Goal: Task Accomplishment & Management: Manage account settings

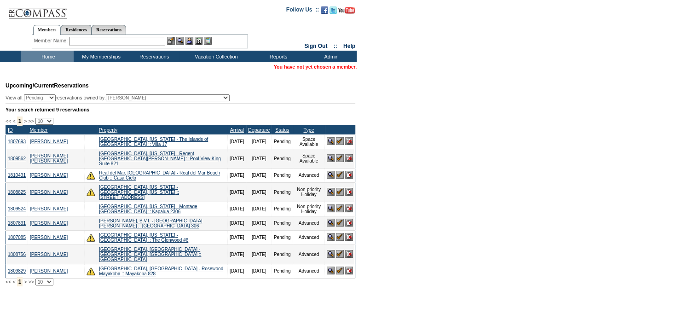
click at [111, 40] on input "text" at bounding box center [118, 41] width 96 height 9
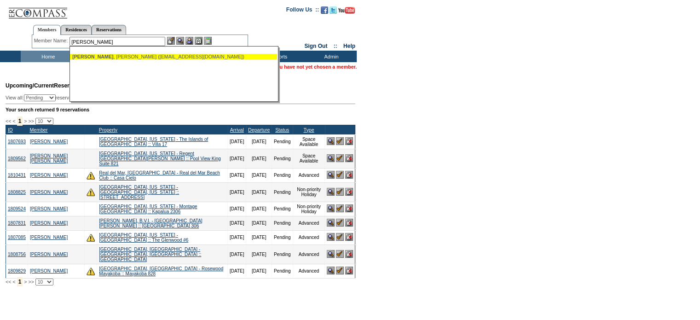
click at [127, 61] on ul "[PERSON_NAME] ([EMAIL_ADDRESS][DOMAIN_NAME])" at bounding box center [173, 57] width 207 height 10
click at [127, 57] on div "[PERSON_NAME] ([EMAIL_ADDRESS][DOMAIN_NAME])" at bounding box center [173, 57] width 203 height 6
type input "[PERSON_NAME] ([EMAIL_ADDRESS][DOMAIN_NAME])"
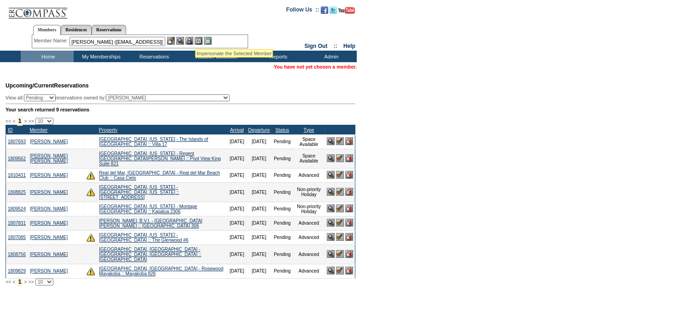
click at [193, 38] on img at bounding box center [190, 41] width 8 height 8
click at [182, 39] on img at bounding box center [180, 41] width 8 height 8
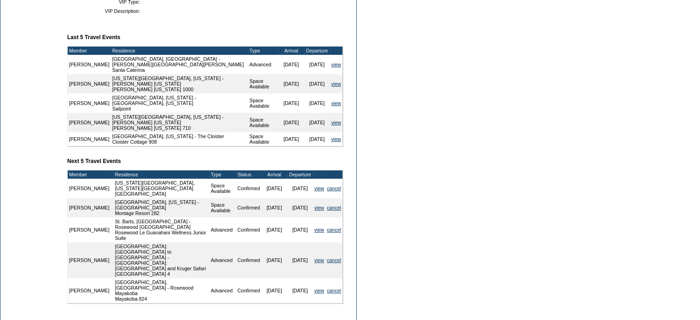
scroll to position [328, 0]
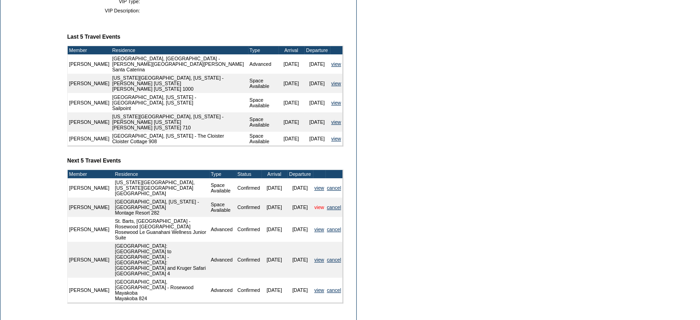
click at [314, 210] on link "view" at bounding box center [319, 207] width 10 height 6
